Goal: Find specific page/section: Find specific page/section

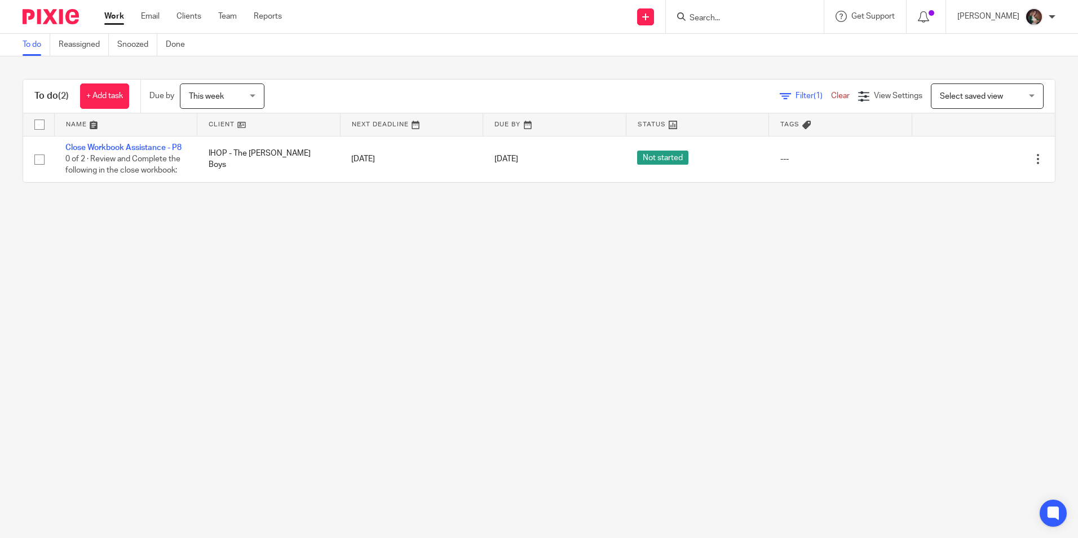
click at [758, 21] on input "Search" at bounding box center [738, 19] width 101 height 10
type input "IHOP"
click button "submit" at bounding box center [0, 0] width 0 height 0
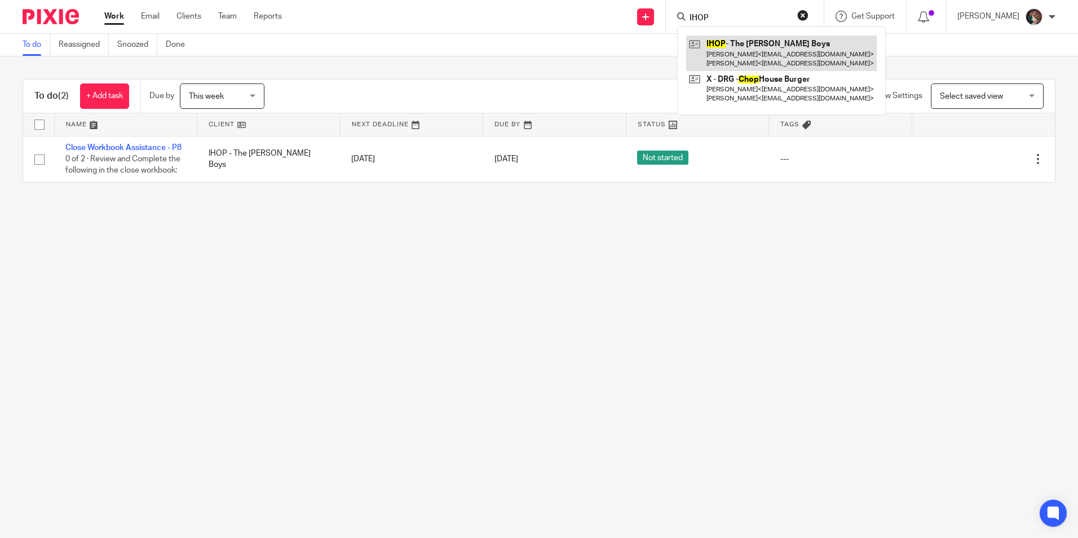
click at [750, 52] on link at bounding box center [781, 53] width 191 height 35
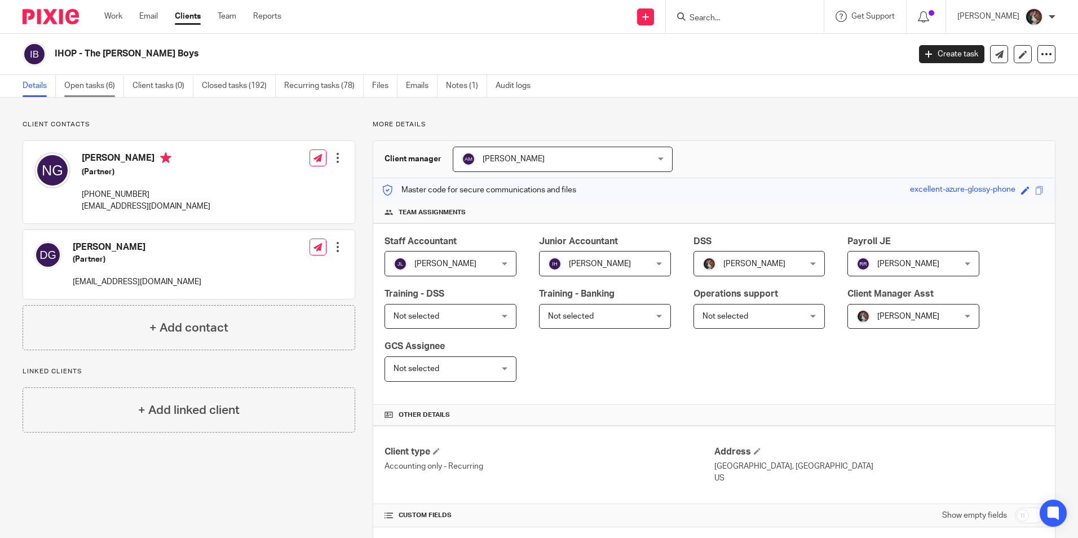
click at [91, 89] on link "Open tasks (6)" at bounding box center [94, 86] width 60 height 22
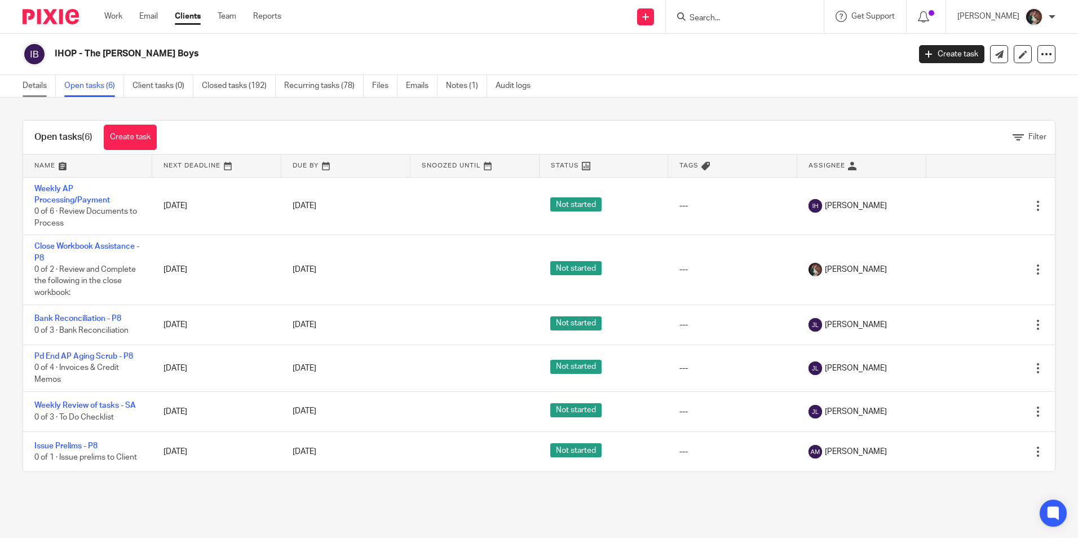
click at [29, 85] on link "Details" at bounding box center [39, 86] width 33 height 22
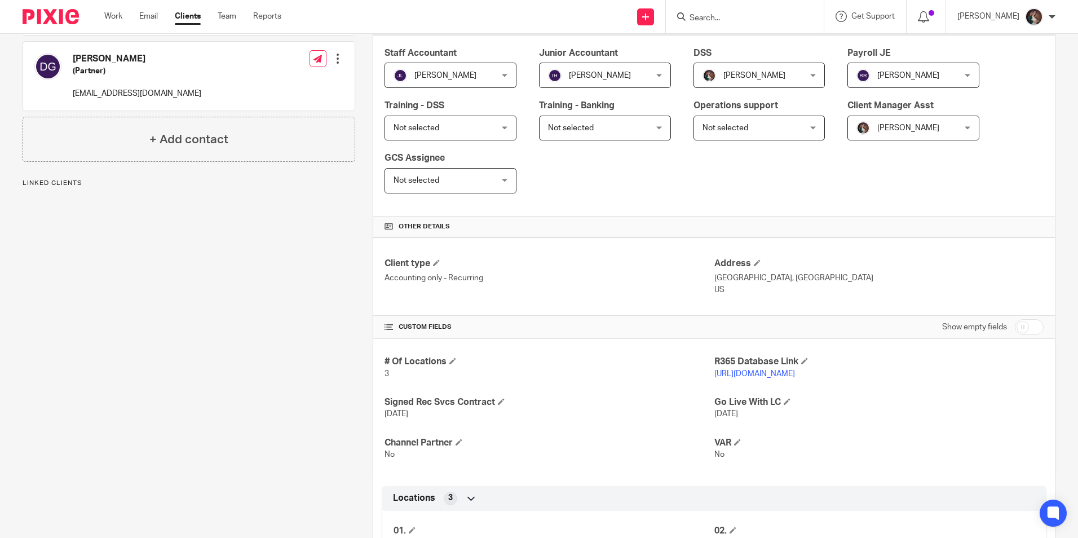
scroll to position [225, 0]
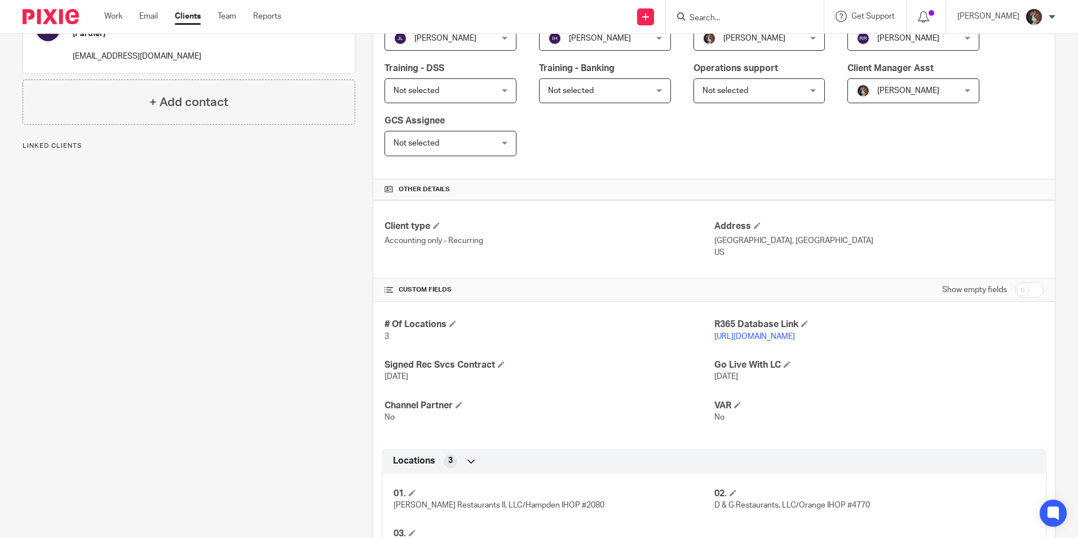
click at [730, 339] on link "https://goldnerboys.restaurant365.com" at bounding box center [754, 337] width 81 height 8
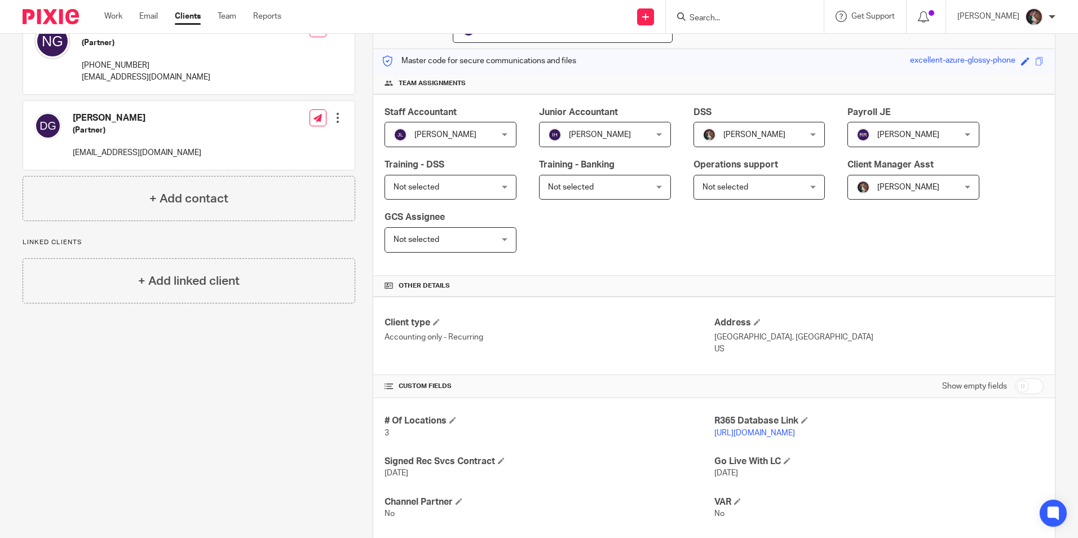
scroll to position [0, 0]
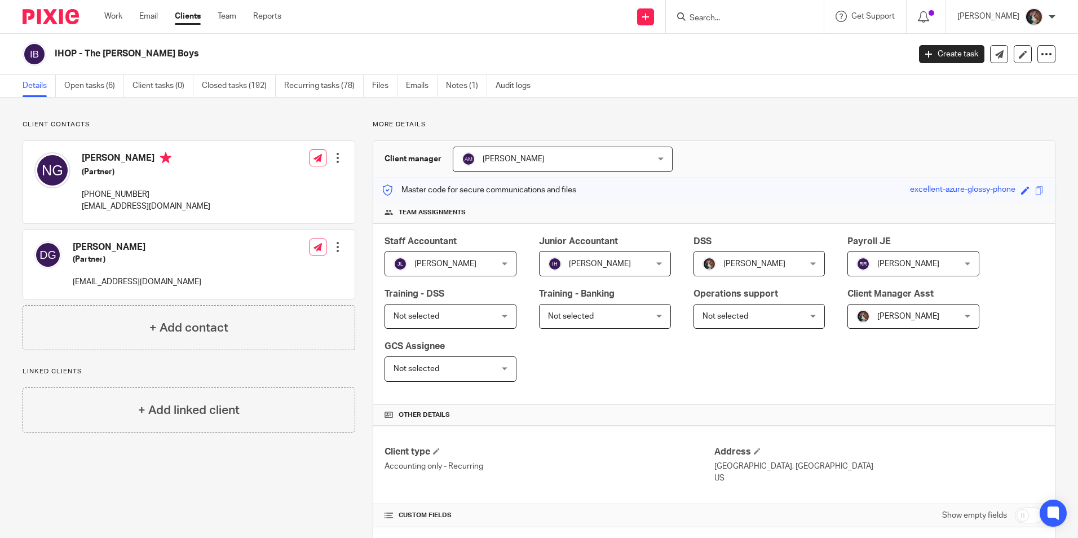
click at [728, 25] on div at bounding box center [745, 16] width 158 height 33
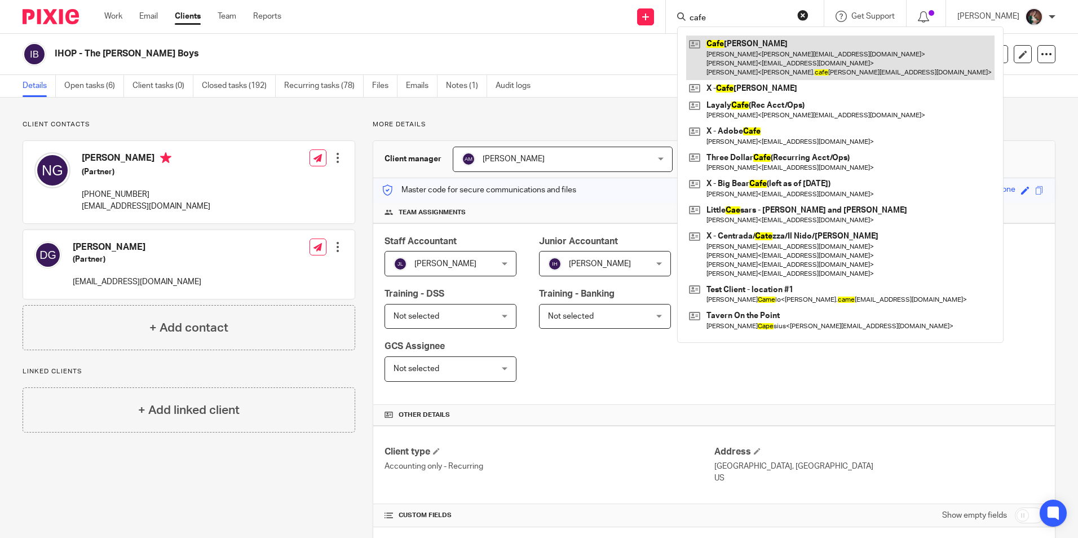
type input "cafe"
click at [734, 43] on link at bounding box center [840, 58] width 308 height 45
click at [738, 47] on link at bounding box center [840, 58] width 308 height 45
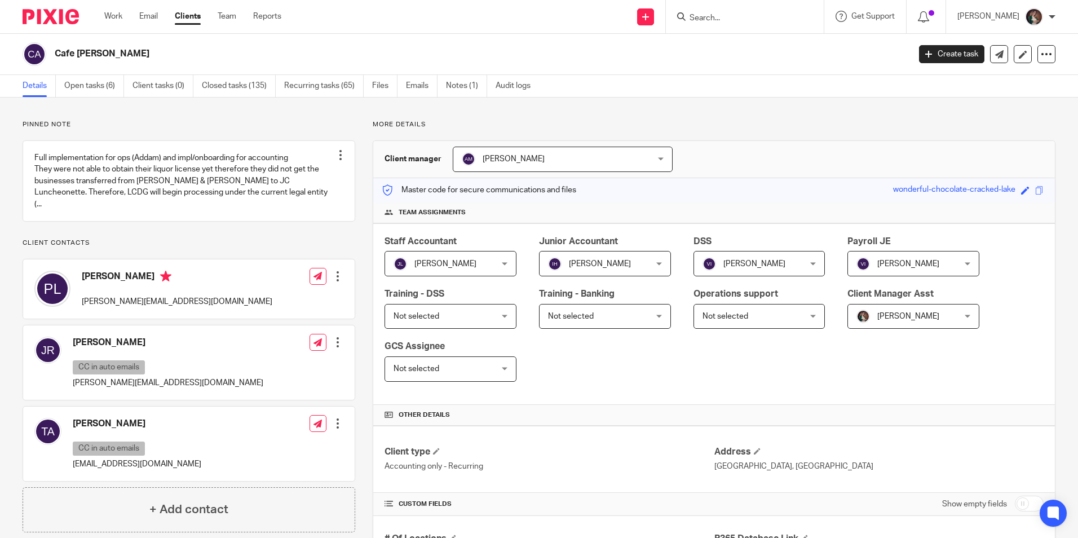
click at [755, 21] on input "Search" at bounding box center [738, 19] width 101 height 10
click button "submit" at bounding box center [0, 0] width 0 height 0
click at [726, 20] on input "ppp" at bounding box center [738, 19] width 101 height 10
type input "p"
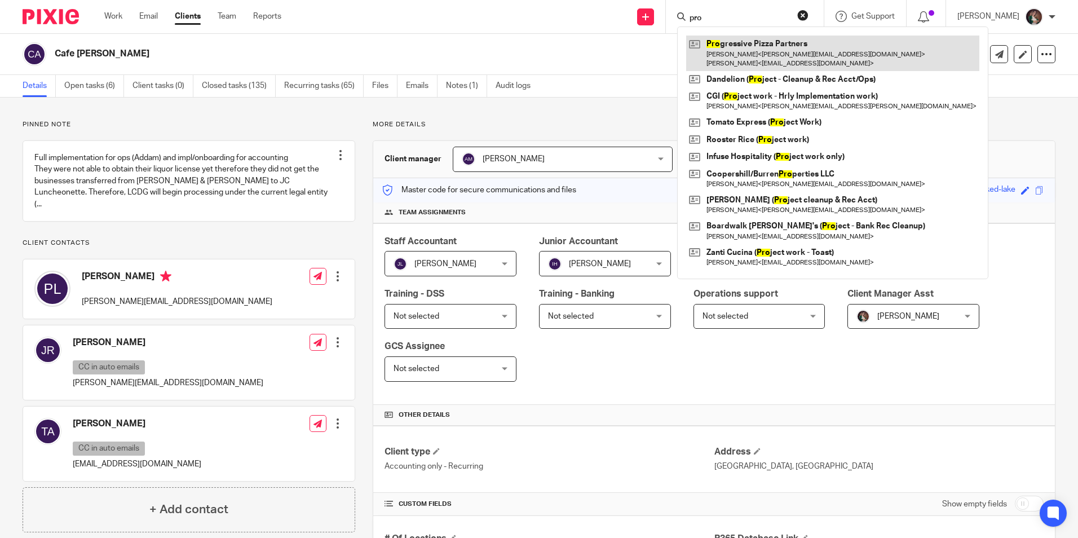
type input "pro"
click at [762, 47] on link at bounding box center [832, 53] width 293 height 35
